Goal: Find contact information: Find contact information

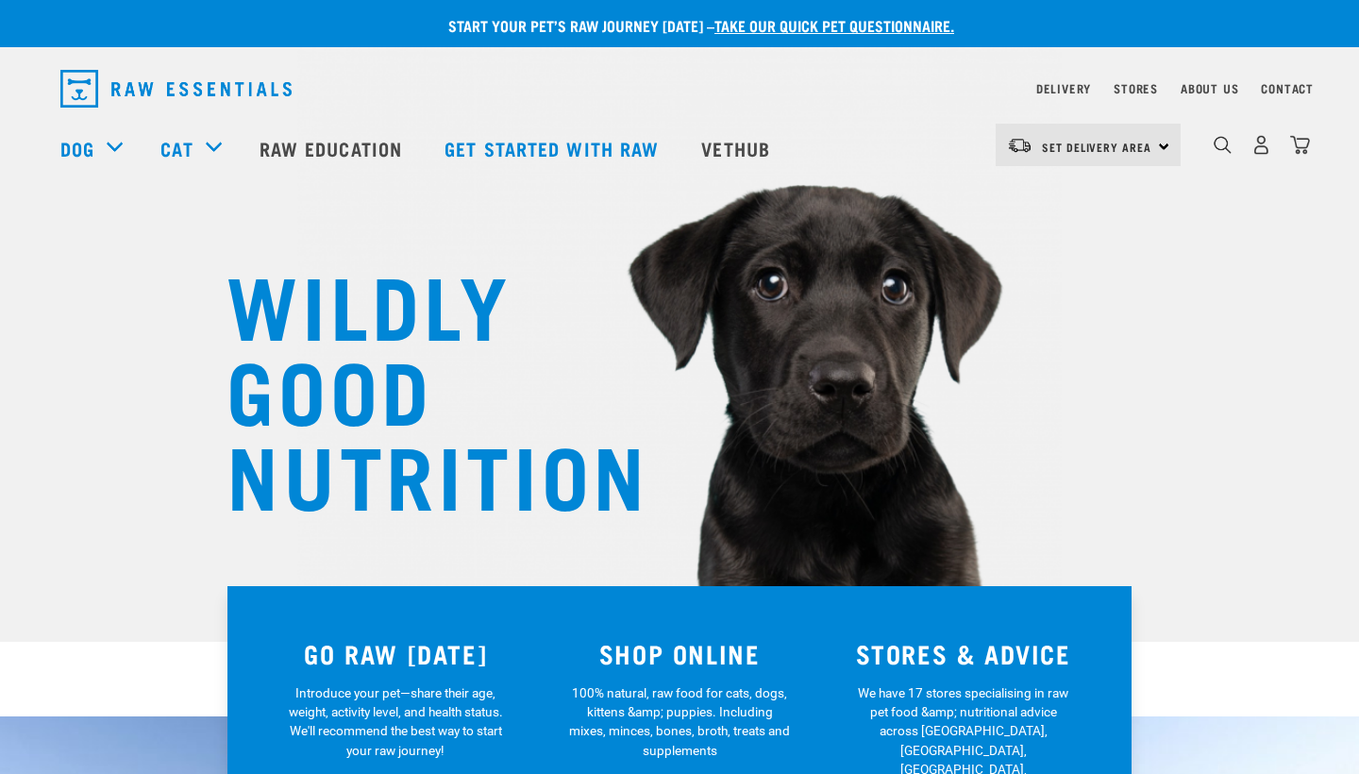
click at [1267, 99] on div "Contact" at bounding box center [1287, 88] width 53 height 23
click at [1277, 95] on div "Contact" at bounding box center [1287, 88] width 53 height 23
click at [1277, 92] on link "Contact" at bounding box center [1287, 88] width 53 height 7
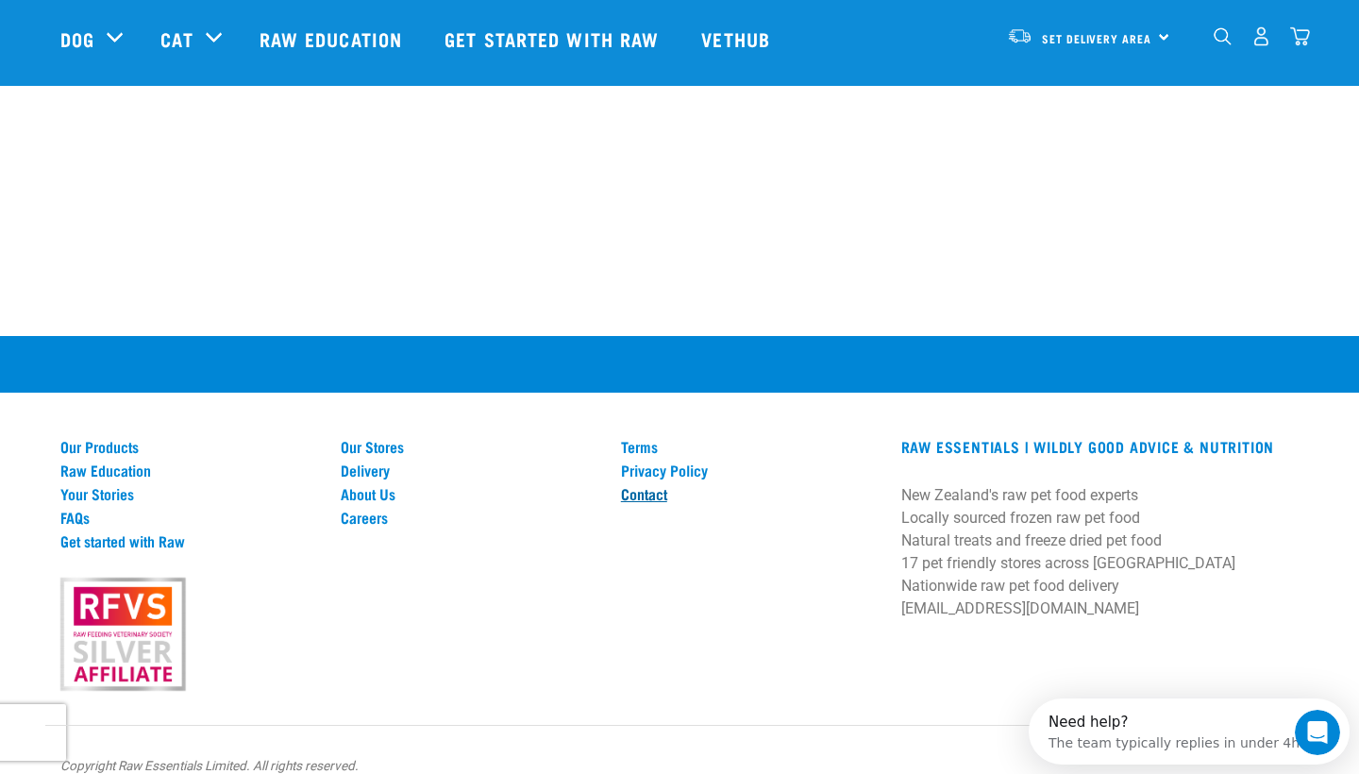
click at [655, 485] on link "Contact" at bounding box center [750, 493] width 258 height 17
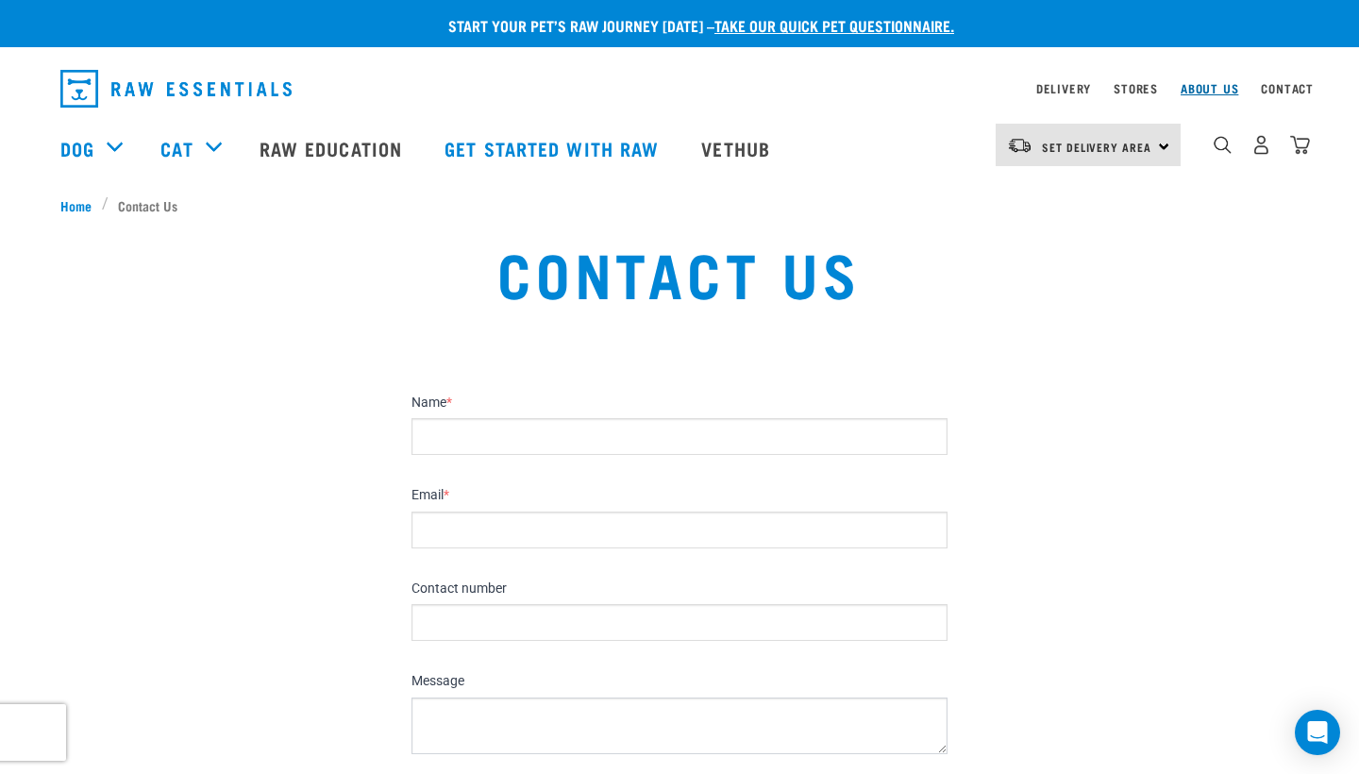
click at [1203, 86] on link "About Us" at bounding box center [1209, 88] width 58 height 7
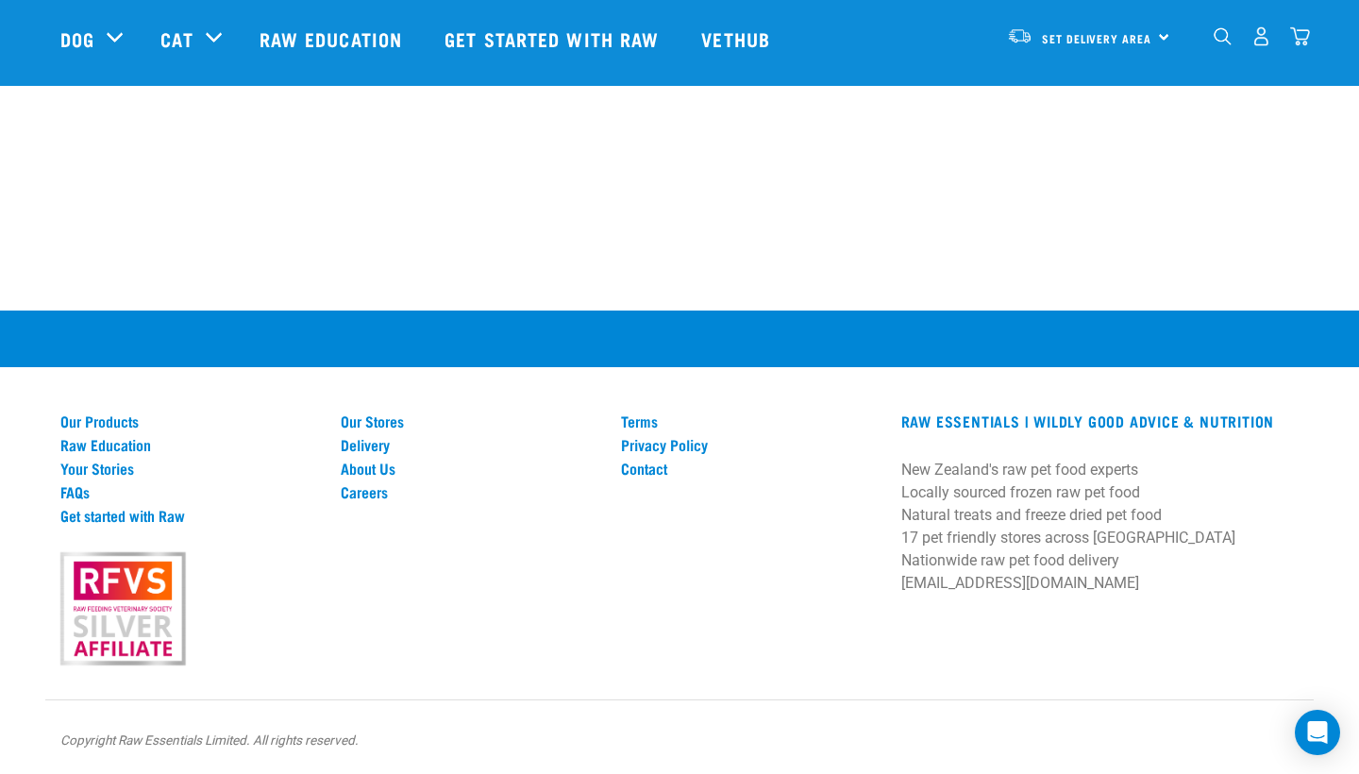
scroll to position [2676, 0]
drag, startPoint x: 901, startPoint y: 598, endPoint x: 1089, endPoint y: 604, distance: 187.9
click at [1089, 594] on p "New Zealand's raw pet food experts Locally sourced frozen raw pet food Natural …" at bounding box center [1099, 527] width 397 height 136
copy p "[EMAIL_ADDRESS][DOMAIN_NAME]"
click at [1112, 641] on div "RAW ESSENTIALS | Wildly Good Advice & Nutrition New Zealand's raw pet food expe…" at bounding box center [1100, 544] width 420 height 240
